Goal: Use online tool/utility: Utilize a website feature to perform a specific function

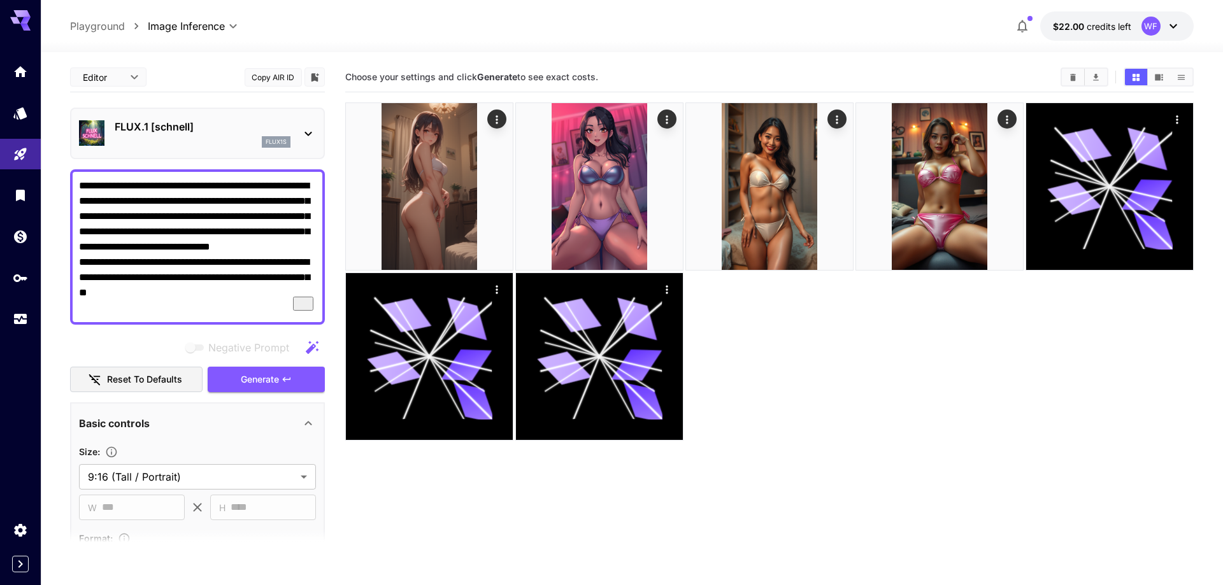
click at [310, 132] on icon at bounding box center [308, 133] width 15 height 15
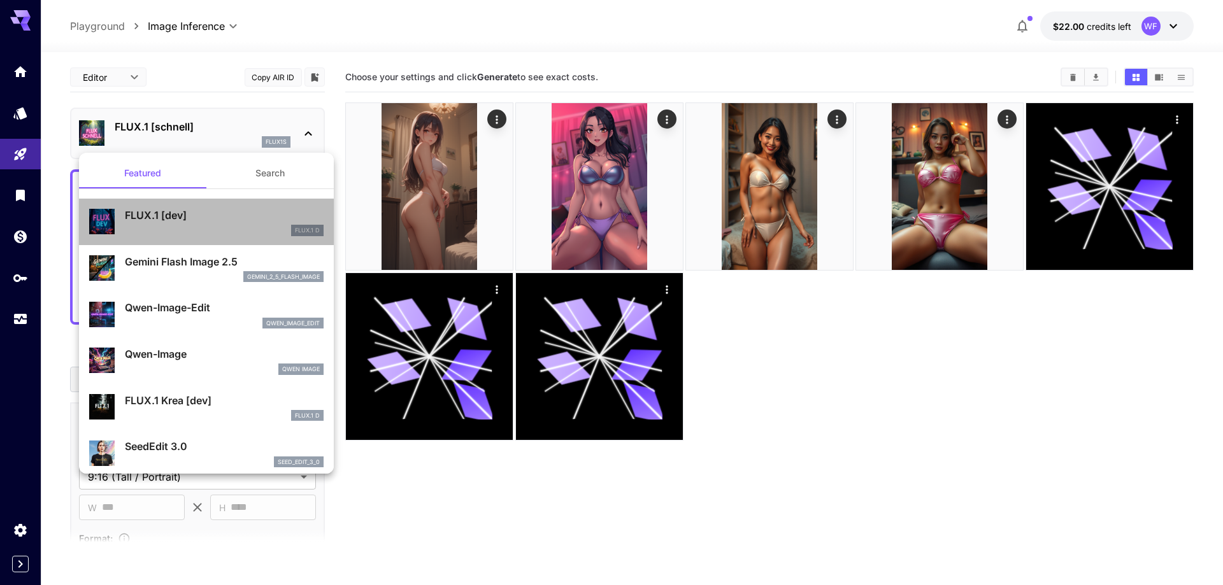
click at [196, 222] on p "FLUX.1 [dev]" at bounding box center [224, 215] width 199 height 15
type input "**"
type input "***"
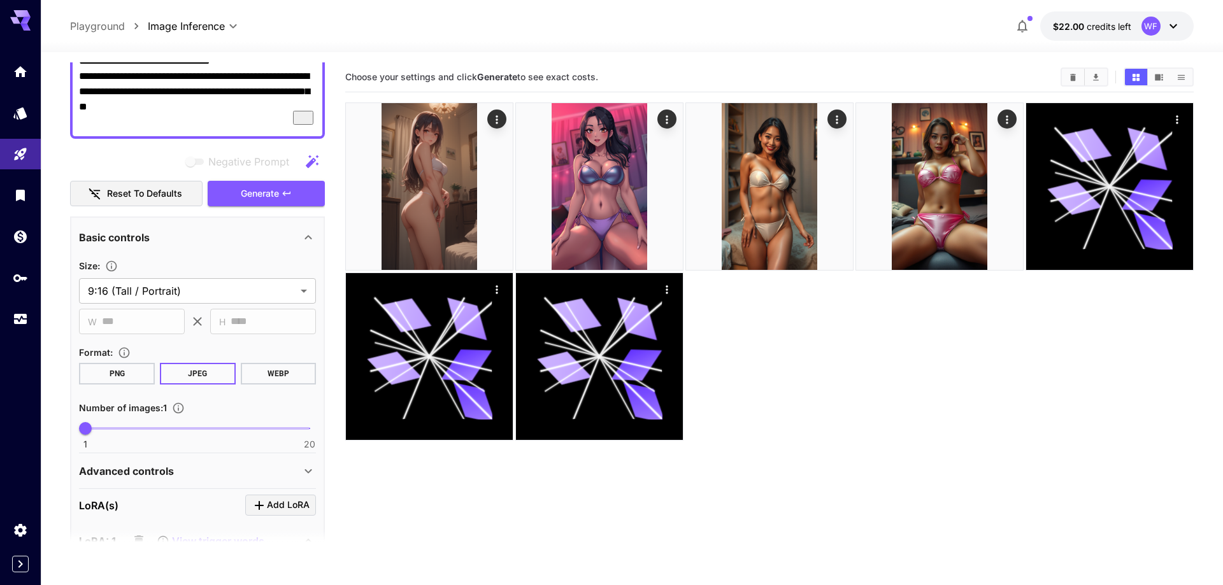
scroll to position [218, 0]
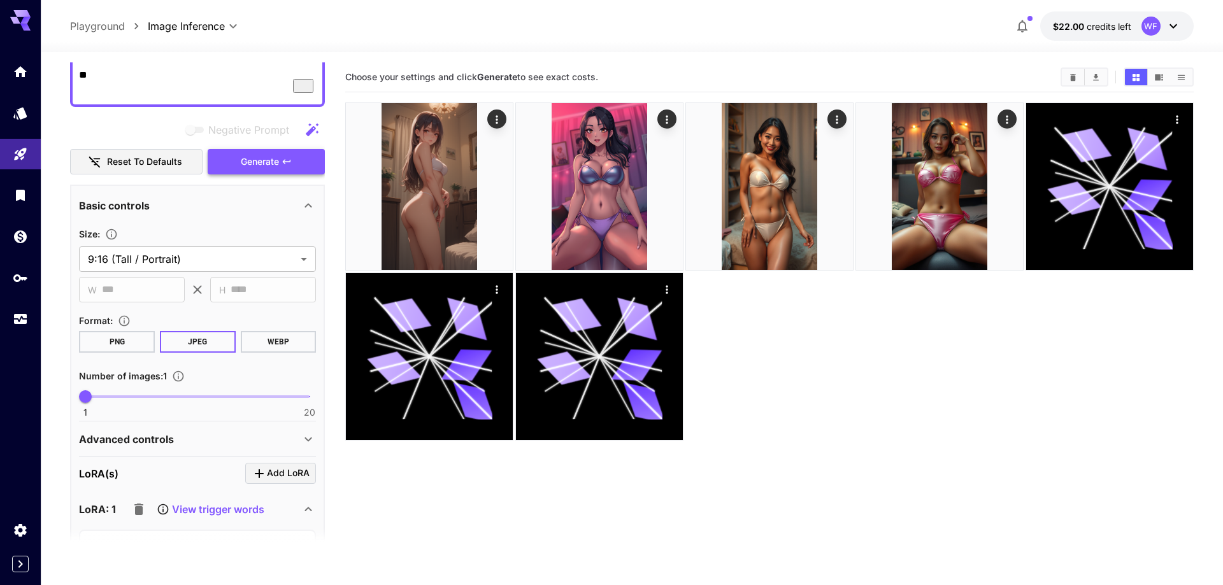
click at [279, 159] on span "Generate" at bounding box center [260, 162] width 38 height 16
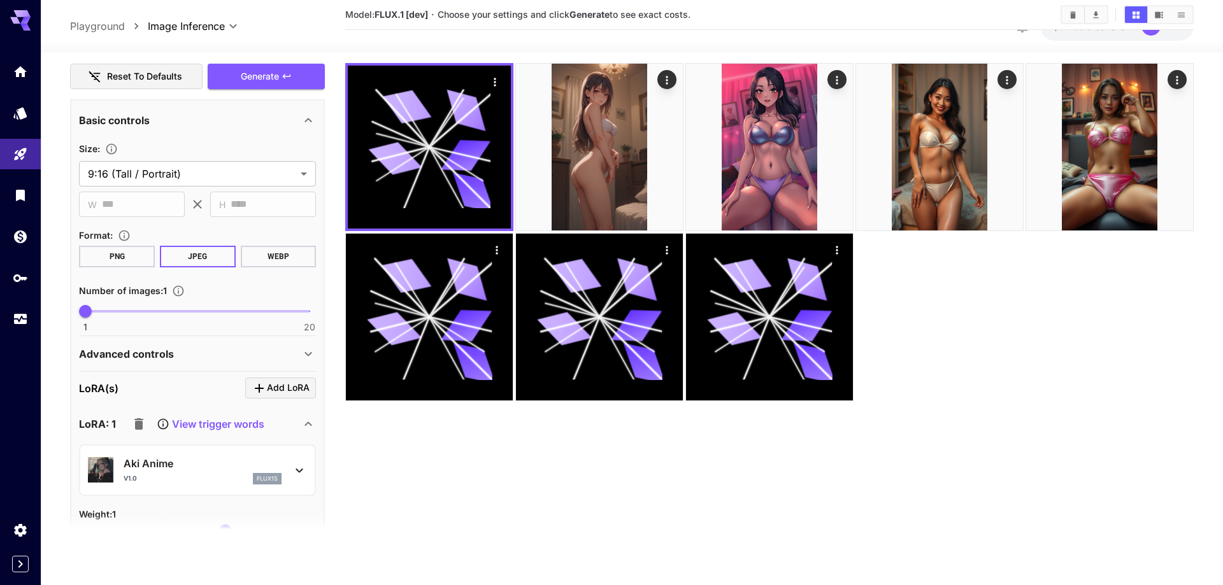
scroll to position [508, 0]
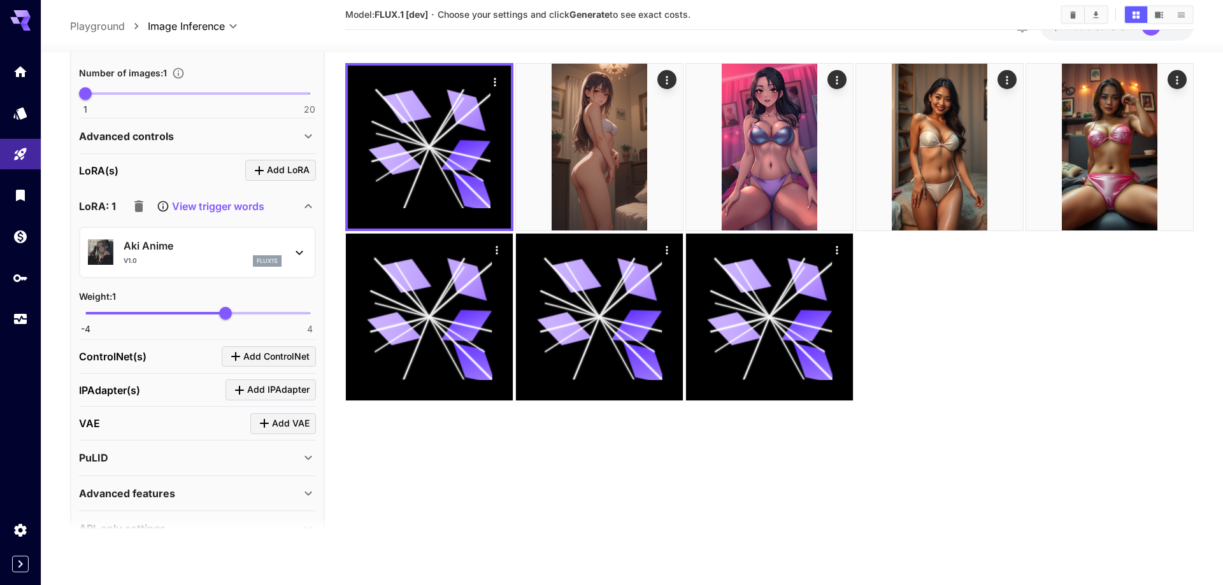
click at [303, 250] on icon at bounding box center [299, 252] width 15 height 15
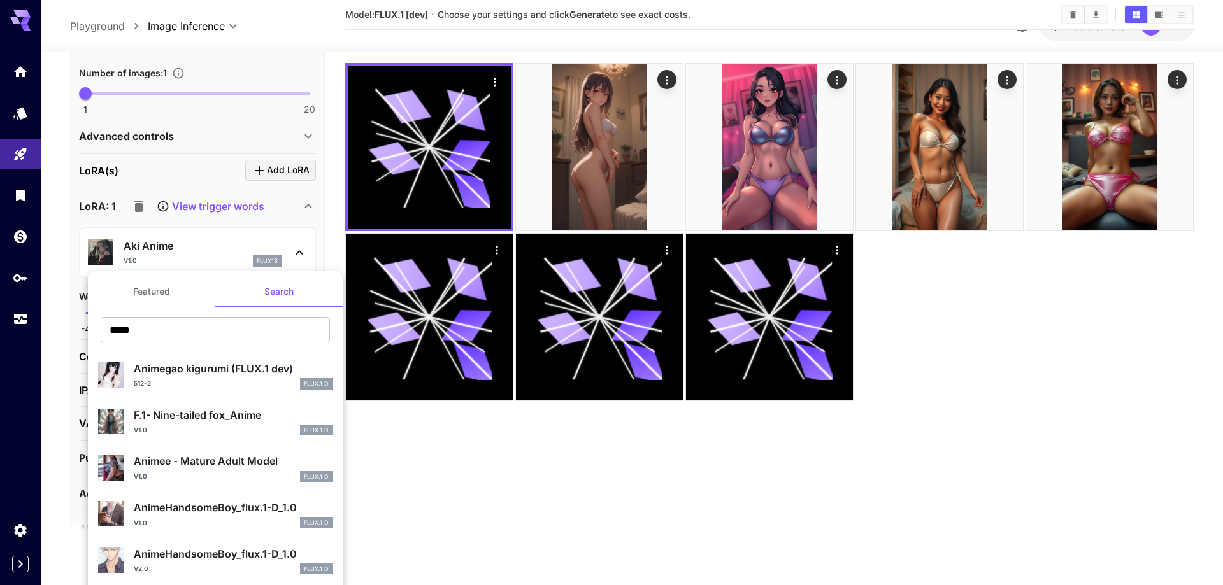
click at [234, 413] on p "F.1- Nine-tailed fox_Anime" at bounding box center [233, 415] width 199 height 15
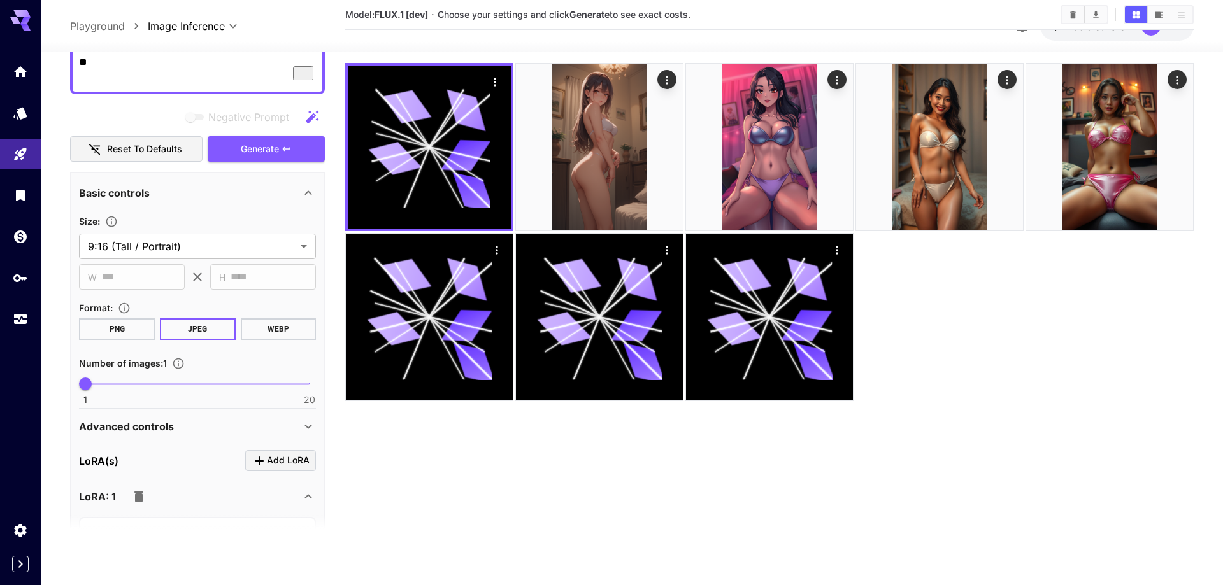
scroll to position [0, 0]
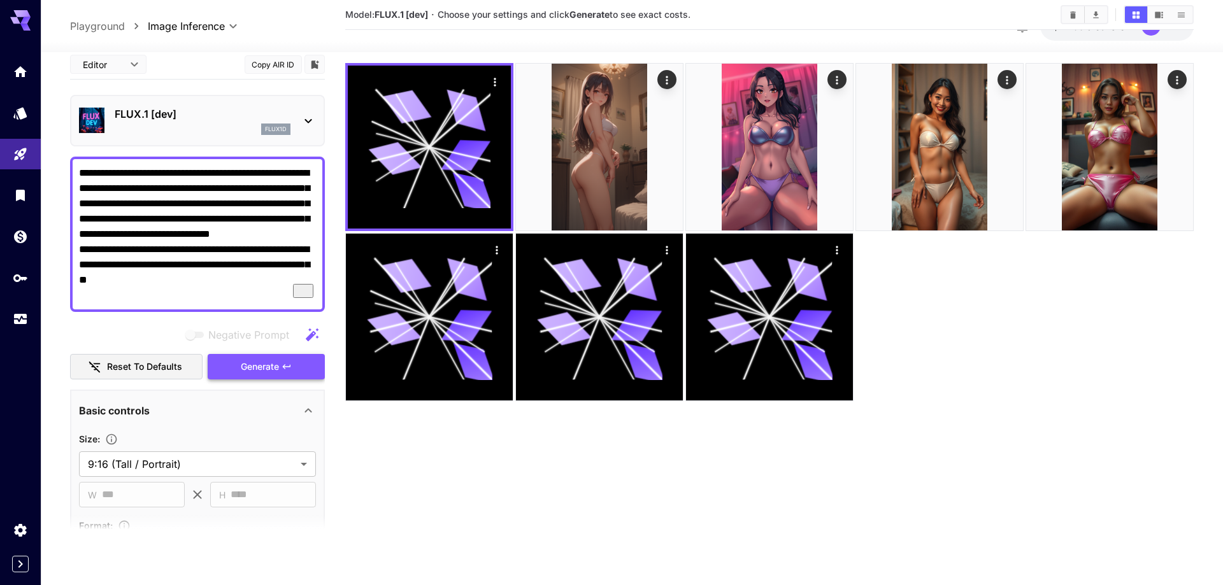
click at [277, 368] on span "Generate" at bounding box center [260, 367] width 38 height 16
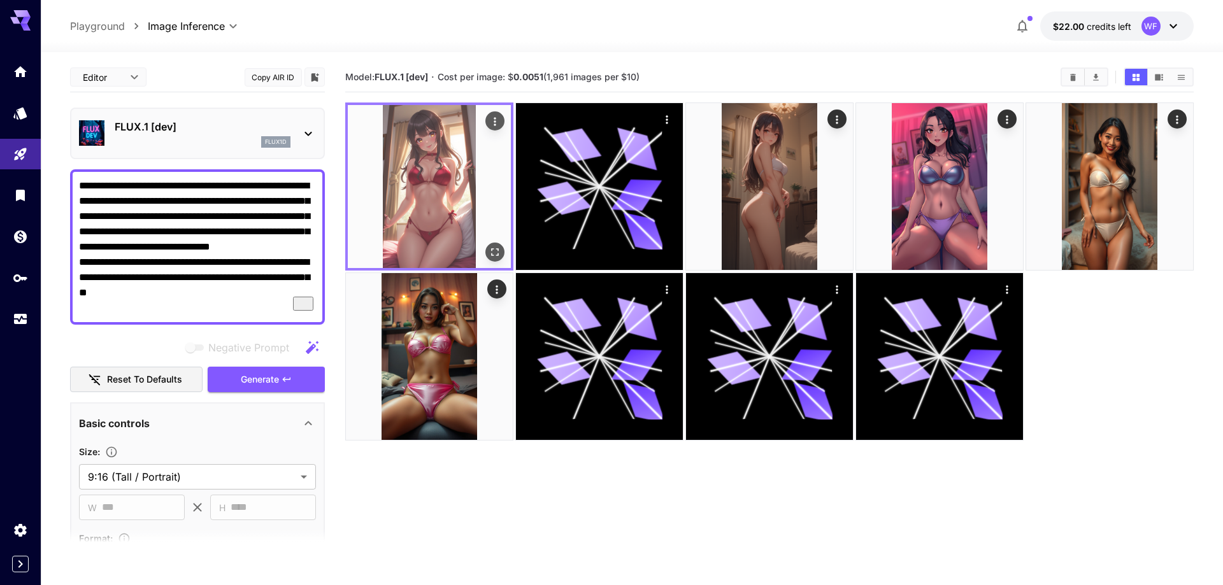
click at [441, 204] on img at bounding box center [429, 186] width 163 height 163
click at [492, 254] on icon "Open in fullscreen" at bounding box center [495, 252] width 13 height 13
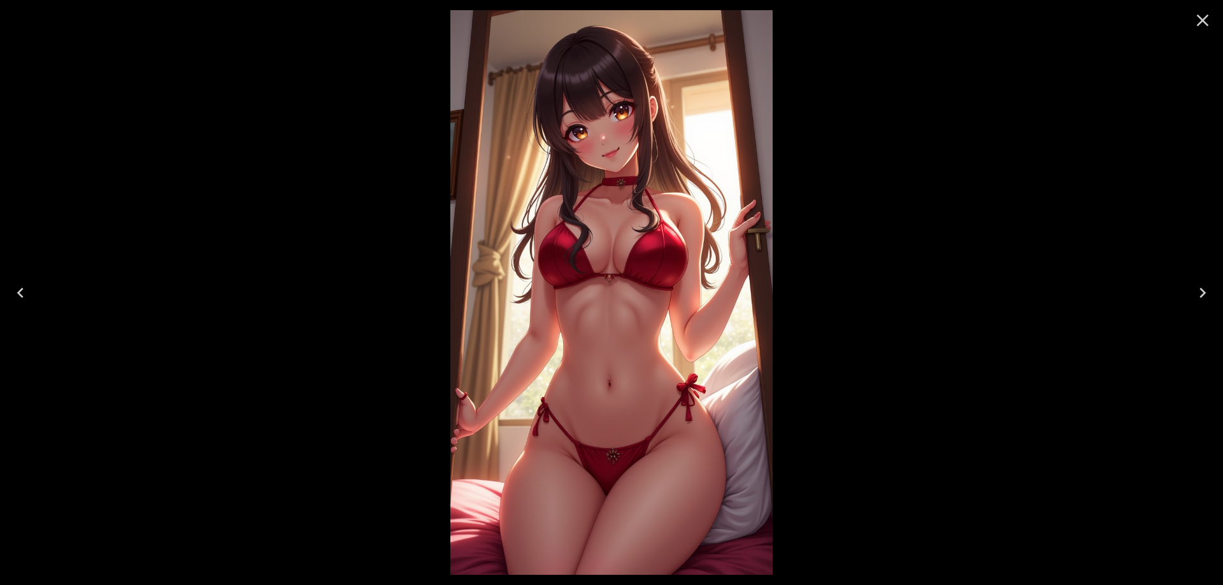
click at [1205, 20] on icon "Close" at bounding box center [1203, 20] width 20 height 20
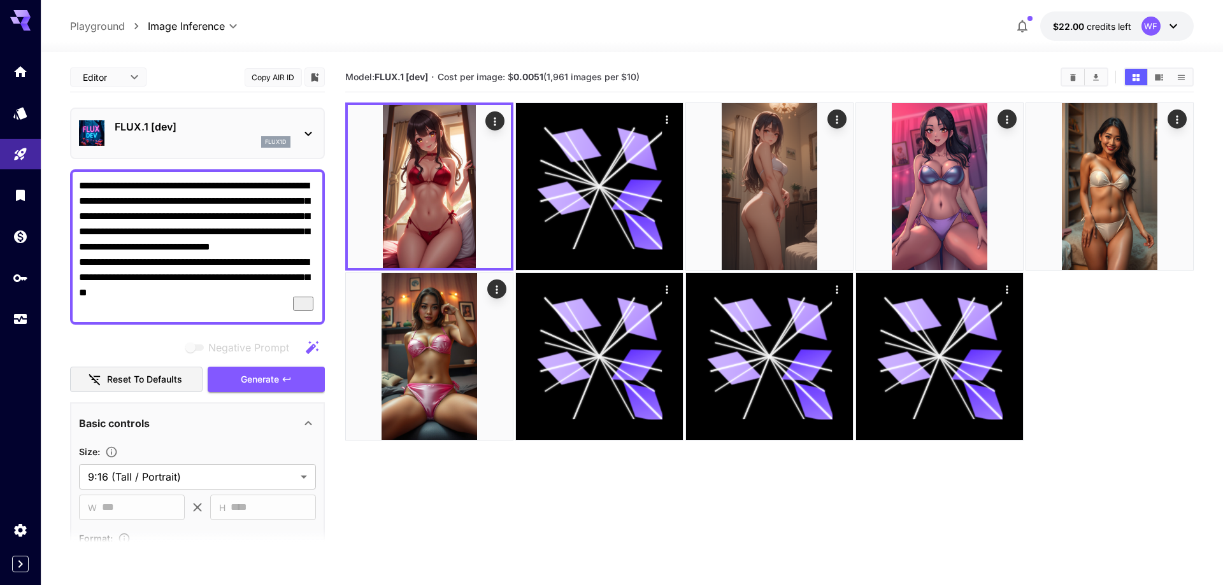
click at [1172, 22] on icon at bounding box center [1173, 25] width 15 height 15
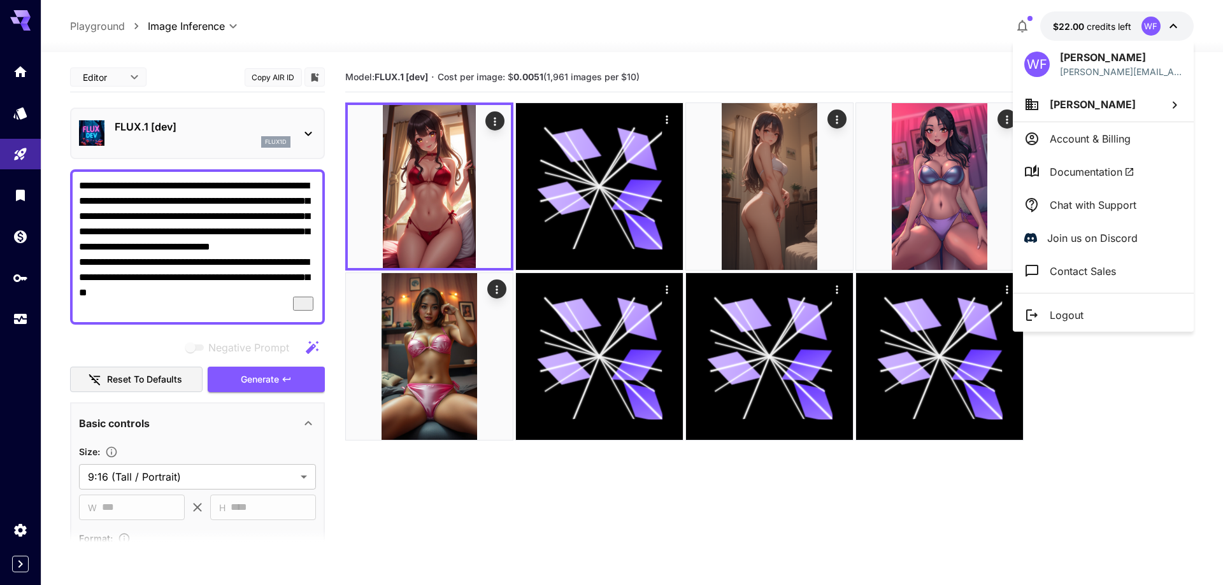
click at [896, 32] on div at bounding box center [611, 292] width 1223 height 585
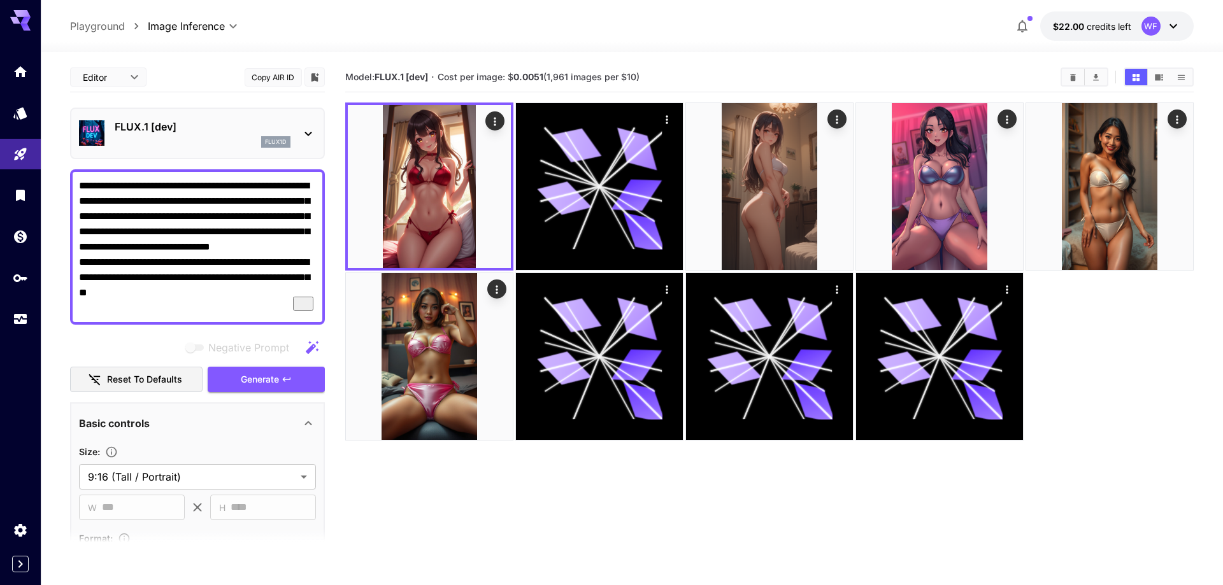
click at [310, 129] on icon at bounding box center [308, 133] width 15 height 15
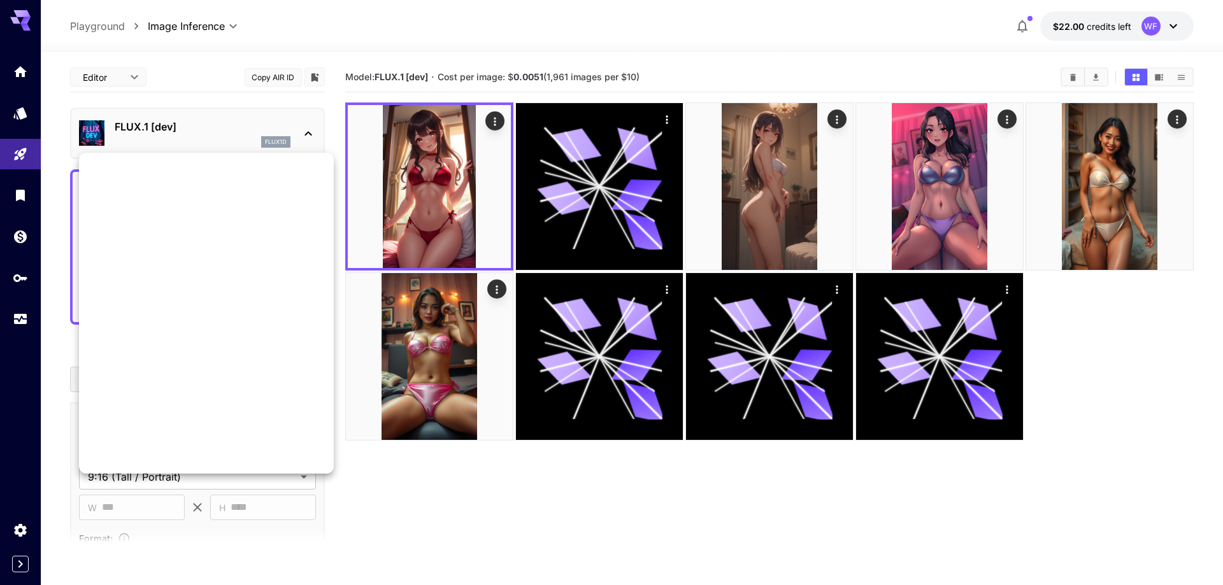
scroll to position [984, 0]
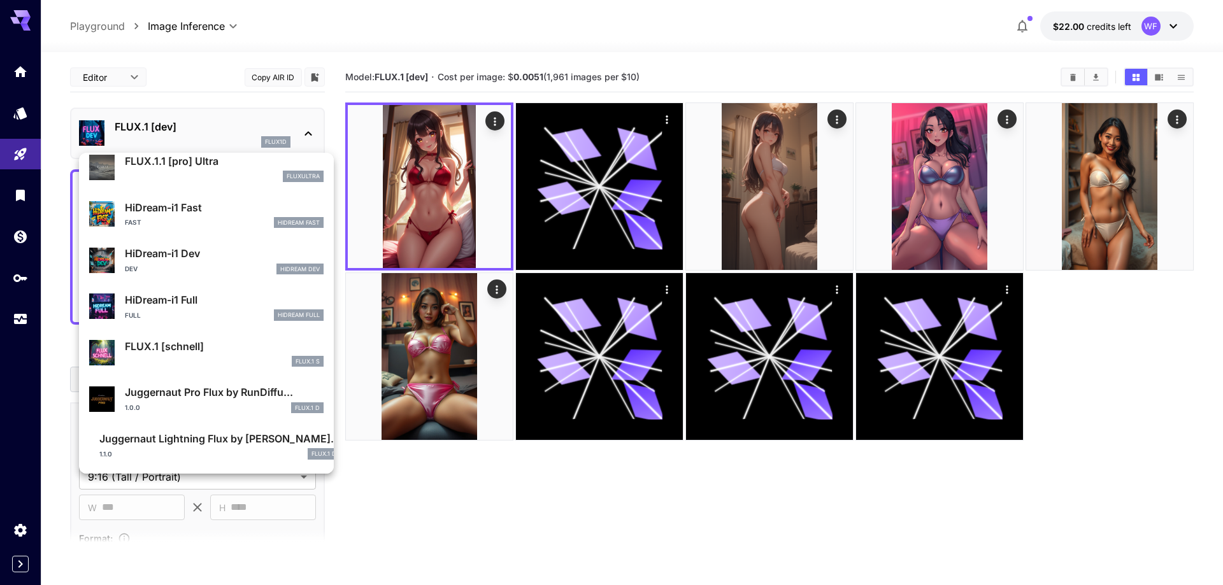
click at [214, 350] on p "FLUX.1 [schnell]" at bounding box center [224, 346] width 199 height 15
type input "*"
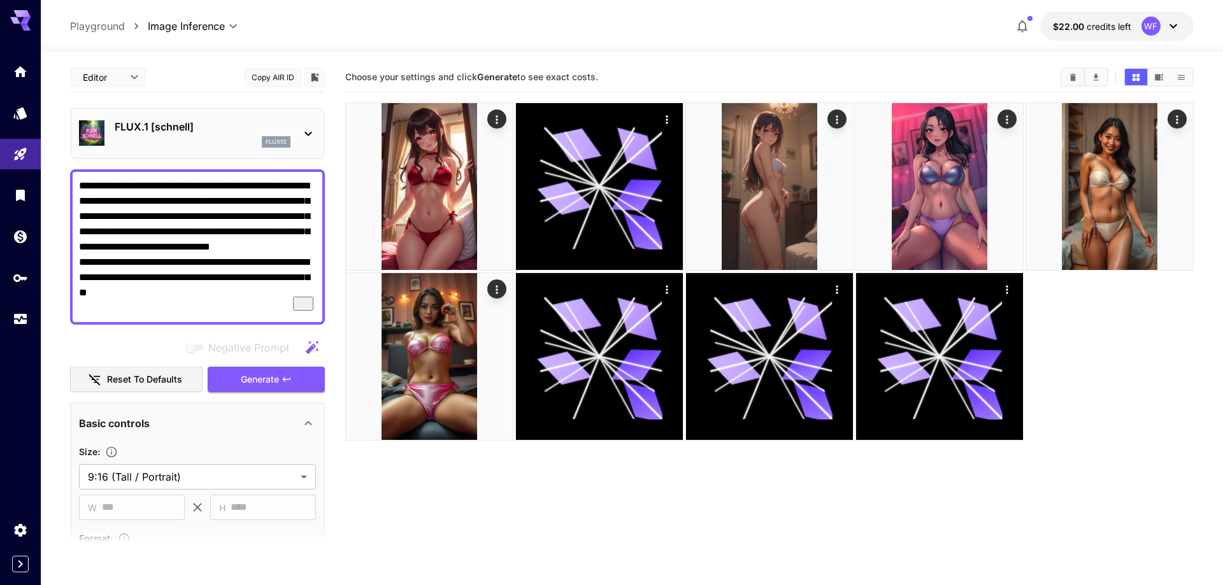
click at [585, 541] on section "Choose your settings and click Generate to see exact costs." at bounding box center [769, 354] width 848 height 585
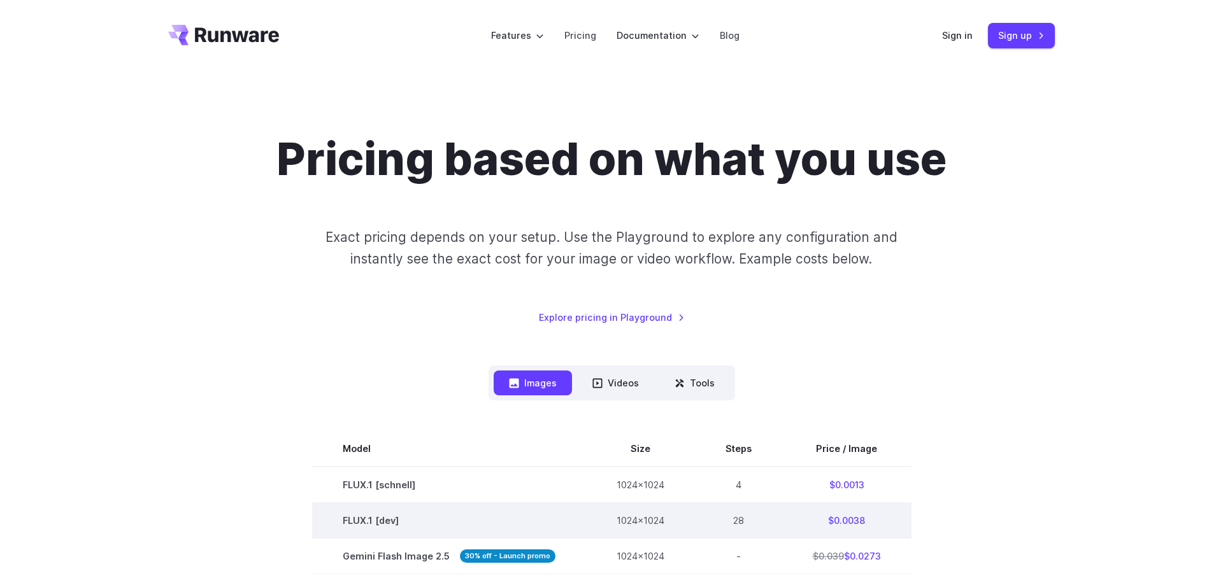
scroll to position [260, 0]
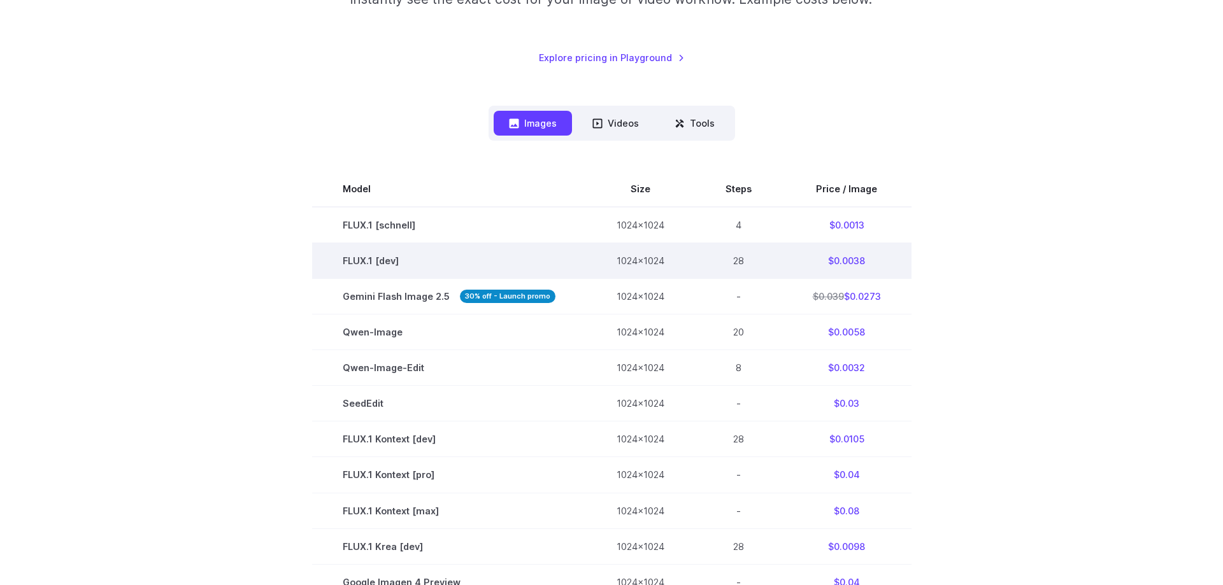
click at [850, 266] on td "$0.0038" at bounding box center [846, 261] width 129 height 36
click at [851, 266] on td "$0.0038" at bounding box center [846, 261] width 129 height 36
click at [852, 265] on td "$0.0038" at bounding box center [846, 261] width 129 height 36
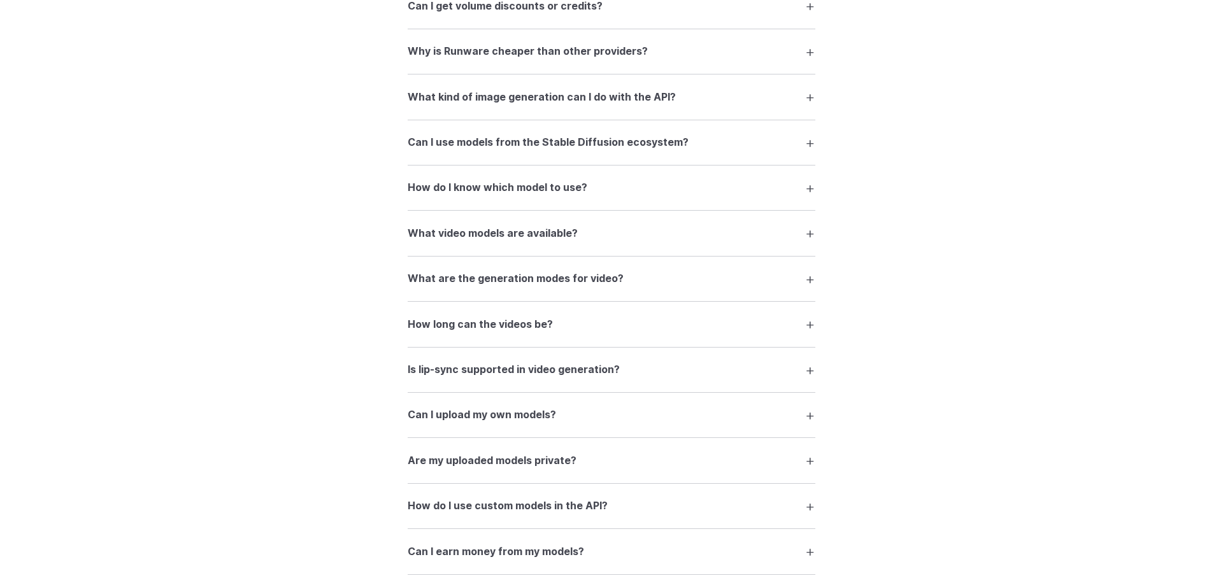
scroll to position [2014, 0]
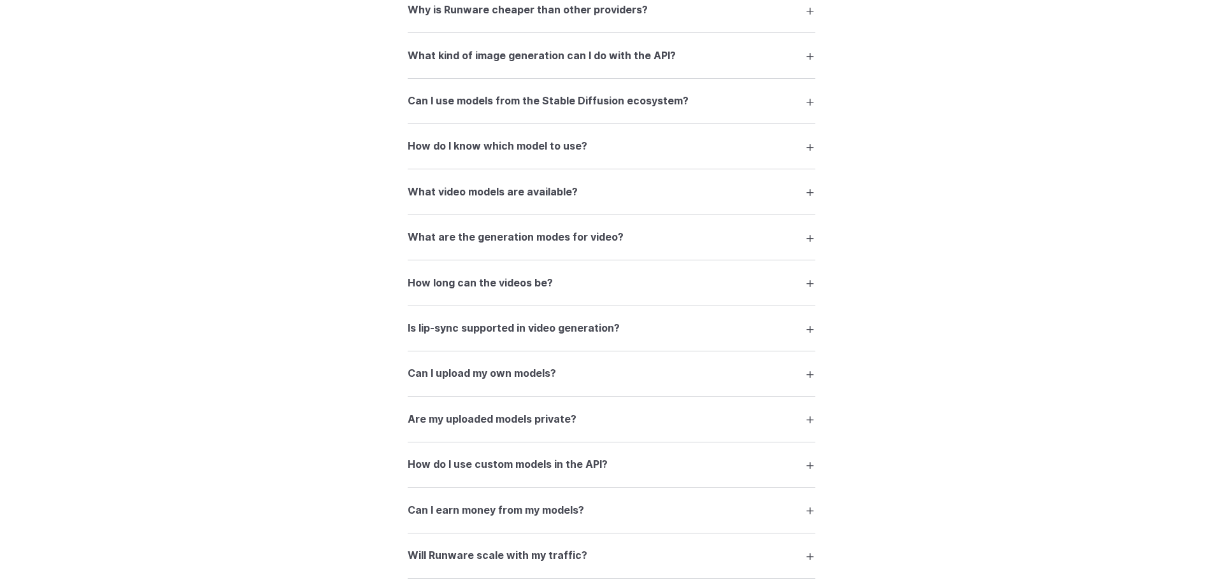
click at [588, 149] on summary "How do I know which model to use?" at bounding box center [612, 146] width 408 height 24
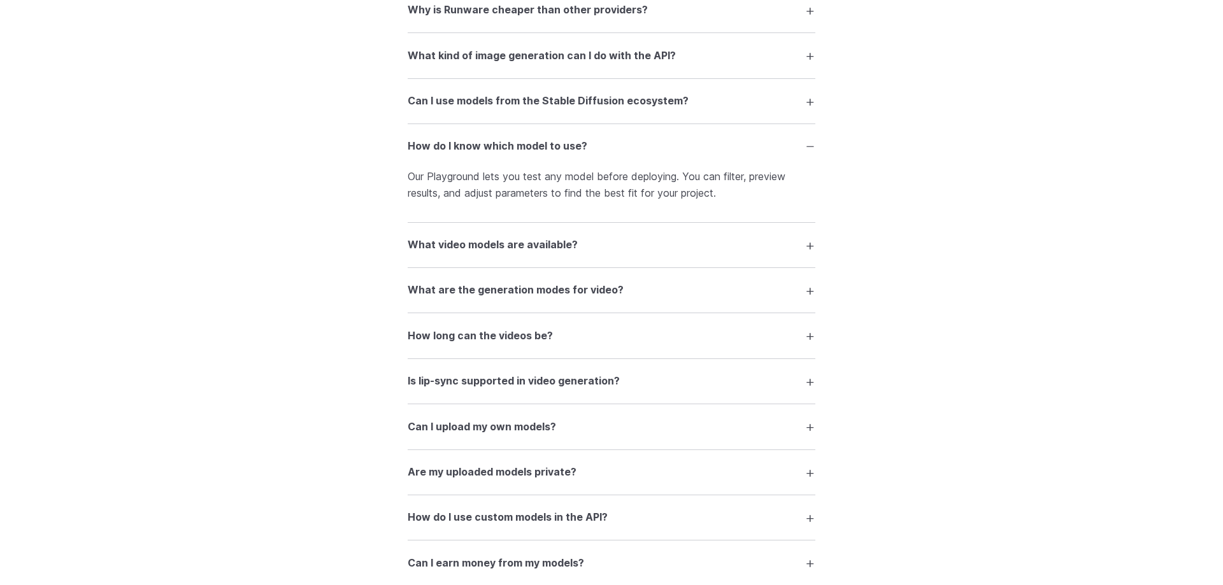
click at [588, 149] on summary "How do I know which model to use?" at bounding box center [612, 146] width 408 height 24
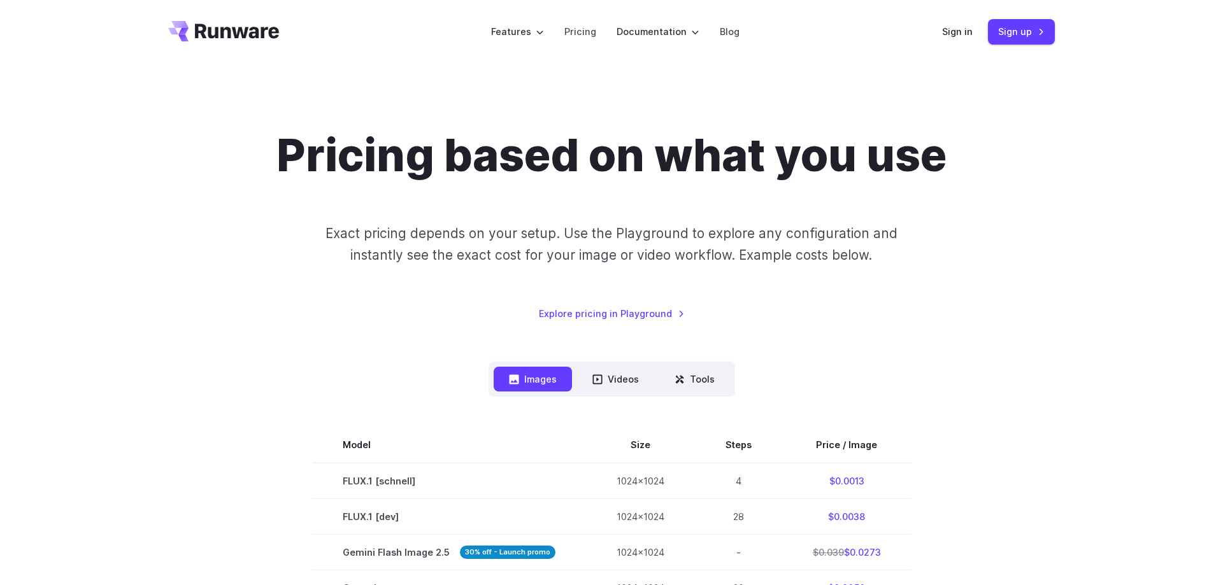
scroll to position [0, 0]
